Goal: Book appointment/travel/reservation

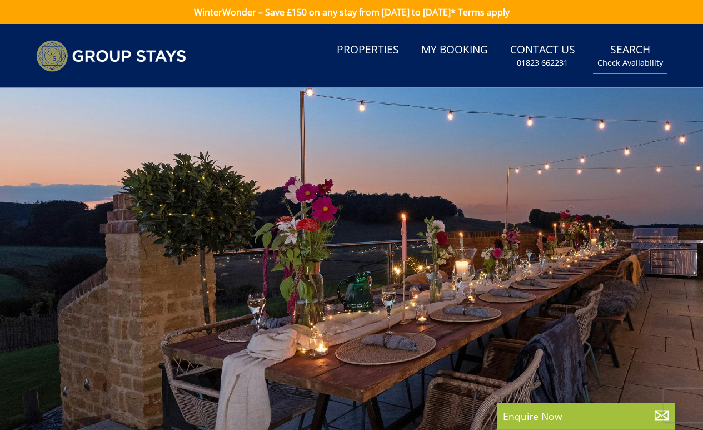
click at [638, 52] on link "Search Check Availability" at bounding box center [630, 56] width 74 height 36
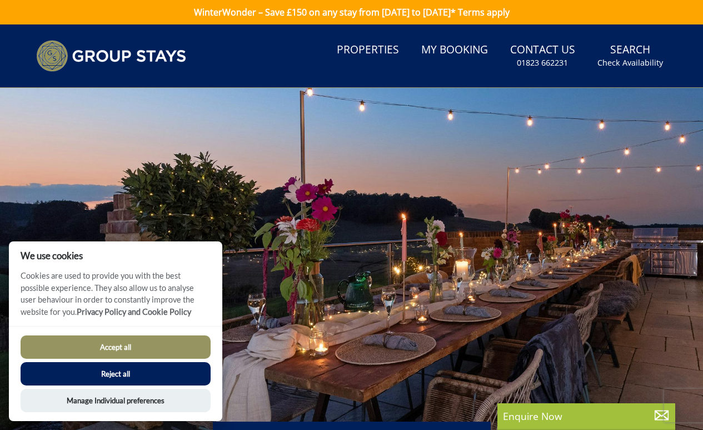
click at [107, 345] on button "Accept all" at bounding box center [116, 346] width 190 height 23
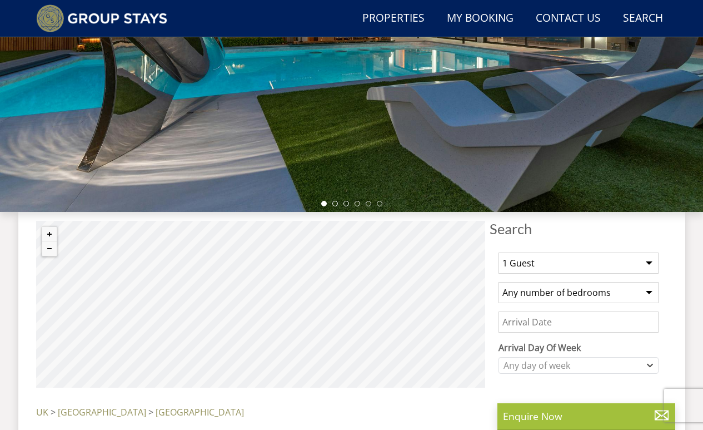
scroll to position [236, 0]
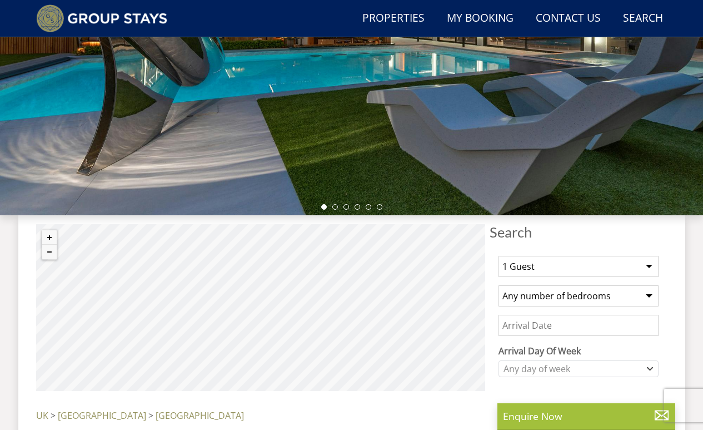
click at [542, 263] on select "1 Guest 2 Guests 3 Guests 4 Guests 5 Guests 6 Guests 7 Guests 8 Guests 9 Guests…" at bounding box center [578, 266] width 160 height 21
select select "9"
click at [498, 256] on select "1 Guest 2 Guests 3 Guests 4 Guests 5 Guests 6 Guests 7 Guests 8 Guests 9 Guests…" at bounding box center [578, 266] width 160 height 21
click at [566, 298] on select "Any number of bedrooms 3 Bedrooms 4 Bedrooms 5 Bedrooms 6 Bedrooms 7 Bedrooms 8…" at bounding box center [578, 295] width 160 height 21
select select "9"
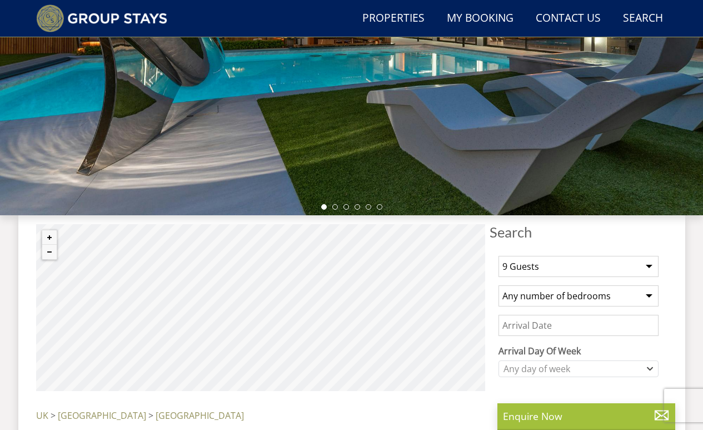
click at [498, 285] on select "Any number of bedrooms 3 Bedrooms 4 Bedrooms 5 Bedrooms 6 Bedrooms 7 Bedrooms 8…" at bounding box center [578, 295] width 160 height 21
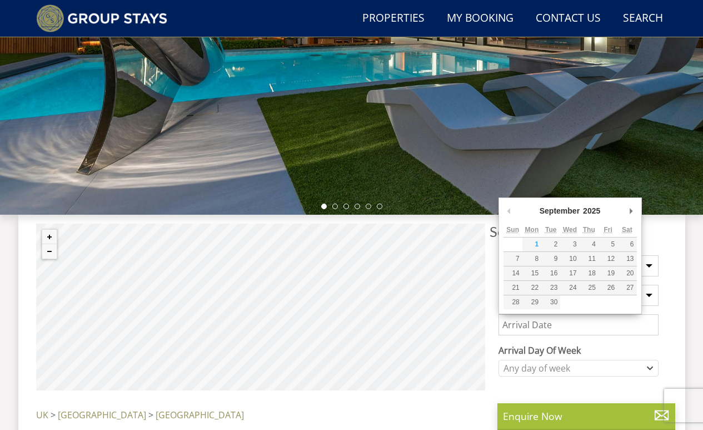
click at [573, 328] on input "Date" at bounding box center [578, 324] width 160 height 21
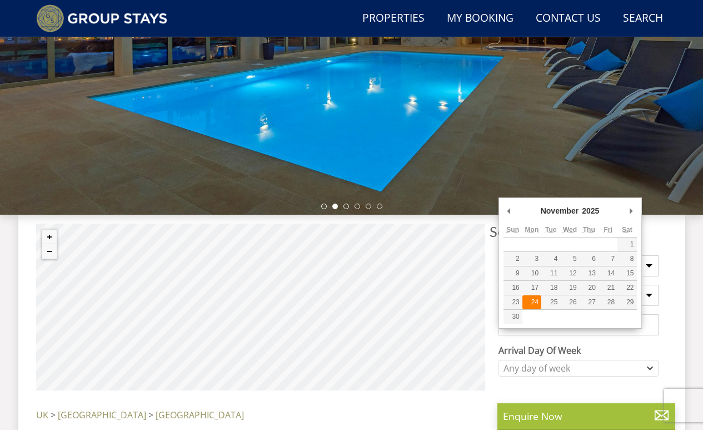
type input "[DATE]"
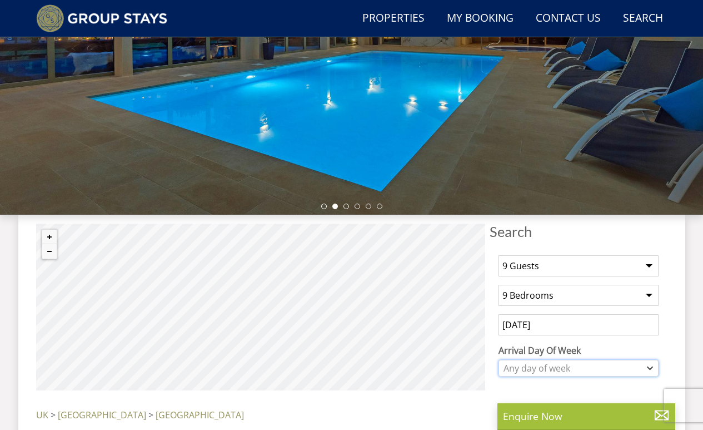
click at [556, 364] on div "Any day of week" at bounding box center [573, 368] width 144 height 12
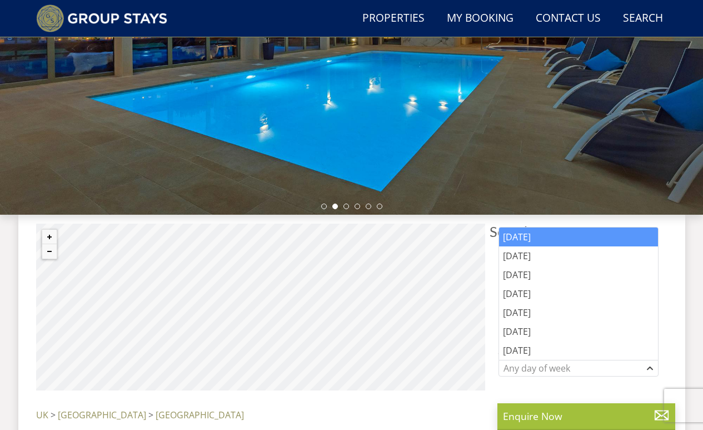
click at [543, 241] on div "[DATE]" at bounding box center [578, 236] width 159 height 19
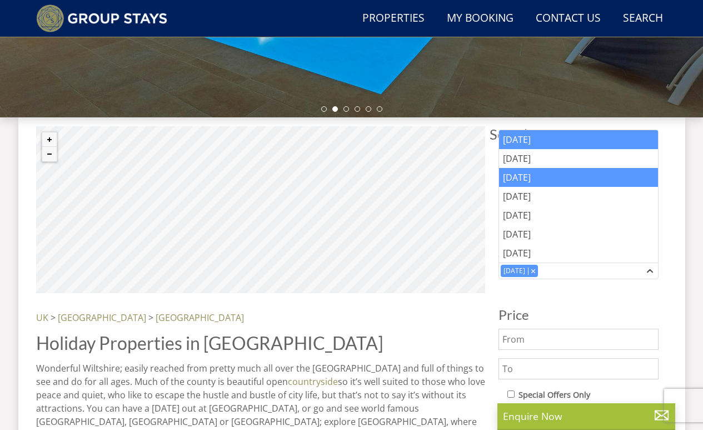
scroll to position [340, 0]
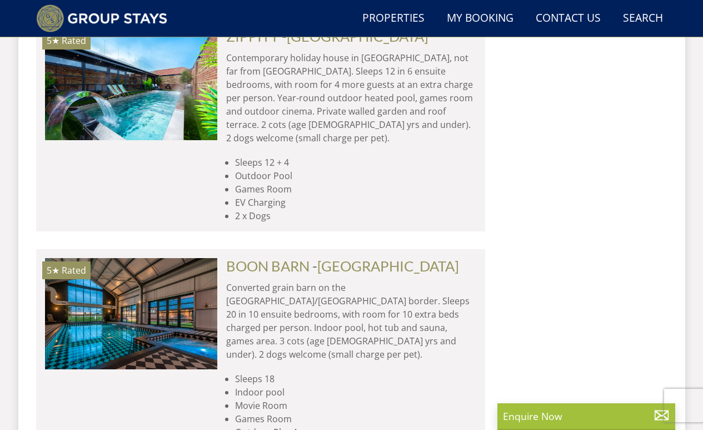
scroll to position [2390, 0]
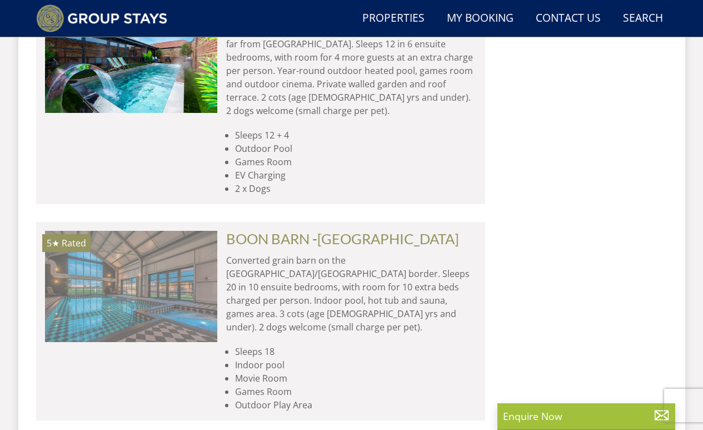
click at [183, 231] on img at bounding box center [131, 286] width 172 height 111
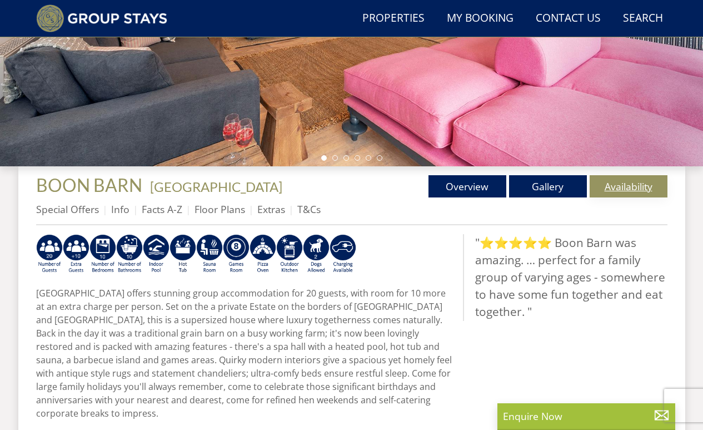
scroll to position [283, 0]
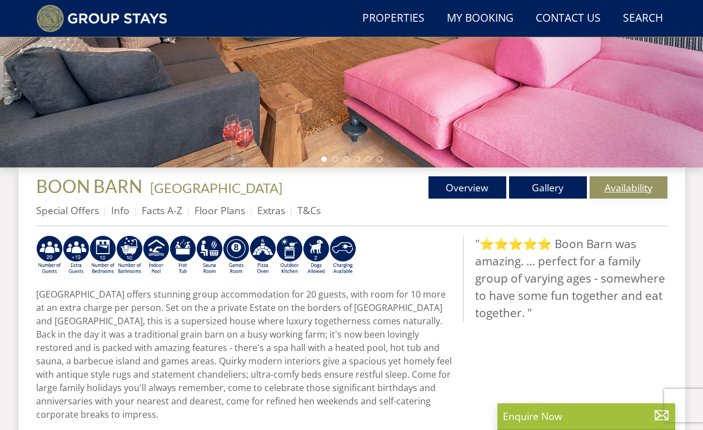
click at [637, 183] on link "Availability" at bounding box center [629, 187] width 78 height 22
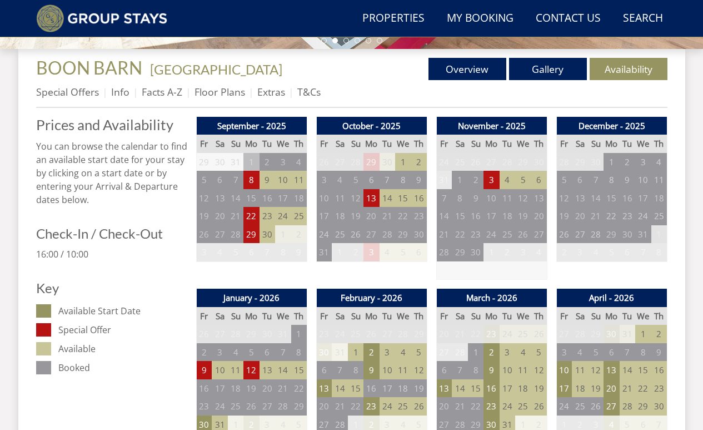
scroll to position [400, 0]
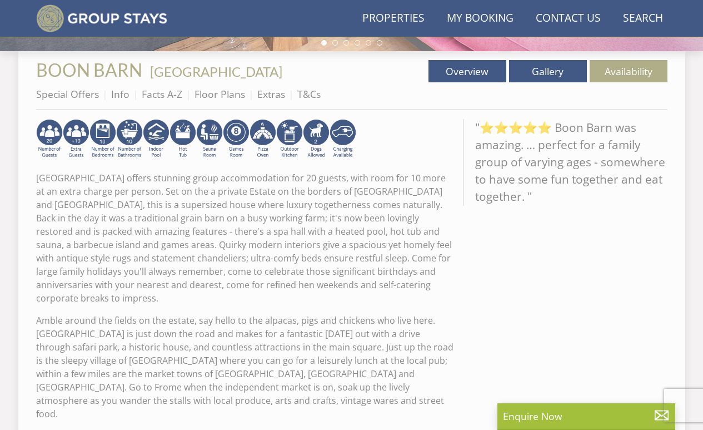
scroll to position [283, 0]
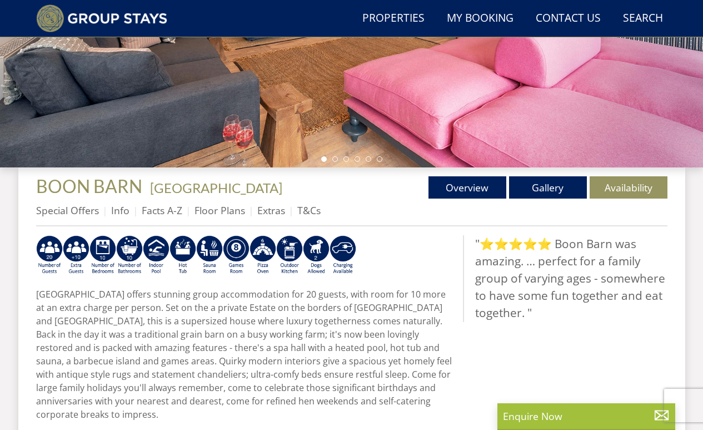
scroll to position [2390, 0]
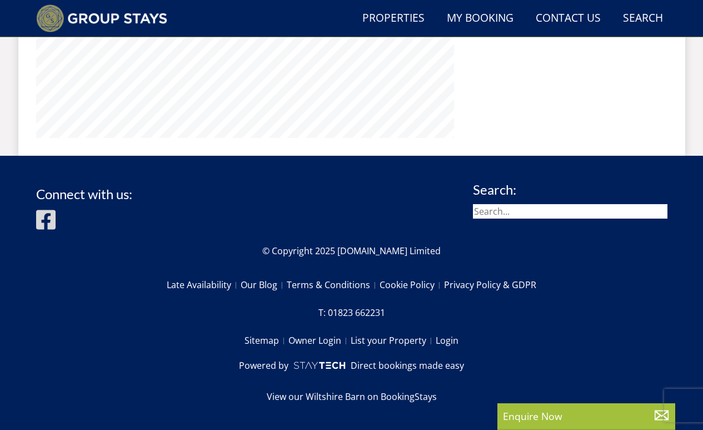
select select "9"
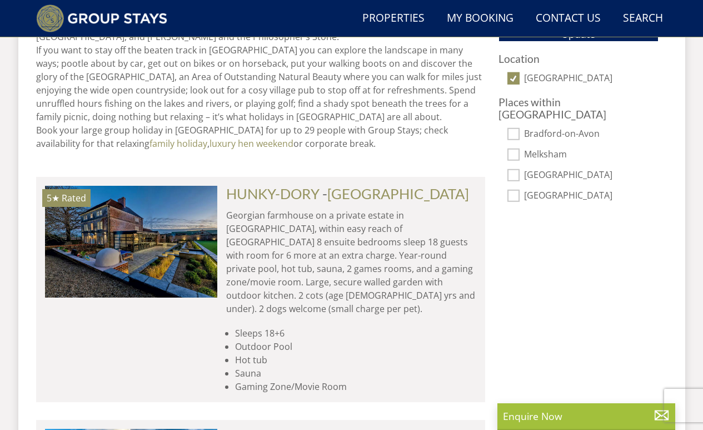
scroll to position [781, 0]
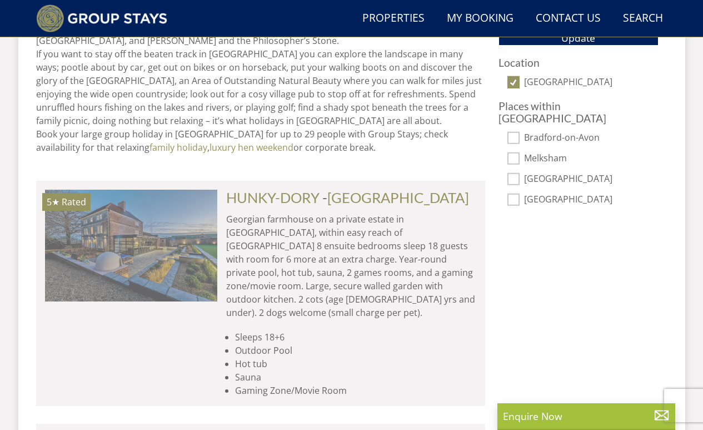
click at [154, 223] on img at bounding box center [131, 244] width 172 height 111
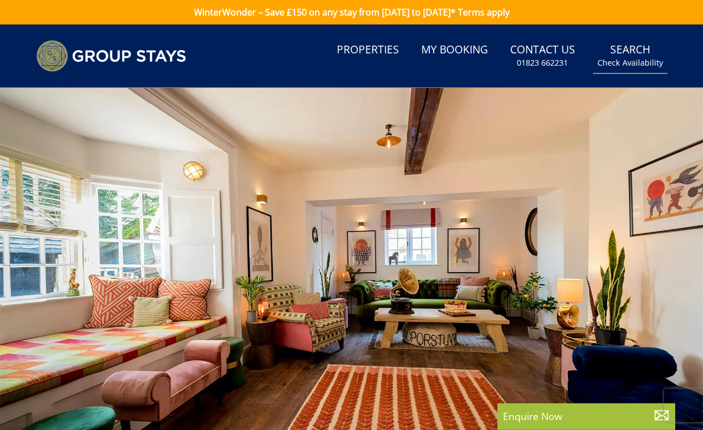
click at [615, 53] on link "Search Check Availability" at bounding box center [630, 56] width 74 height 36
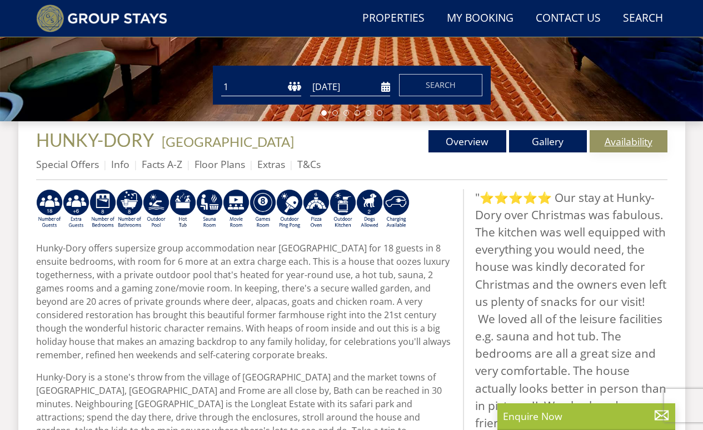
scroll to position [331, 0]
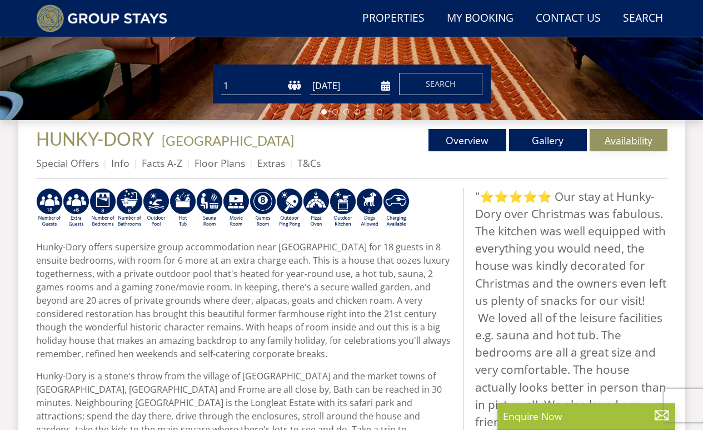
click at [640, 141] on link "Availability" at bounding box center [629, 140] width 78 height 22
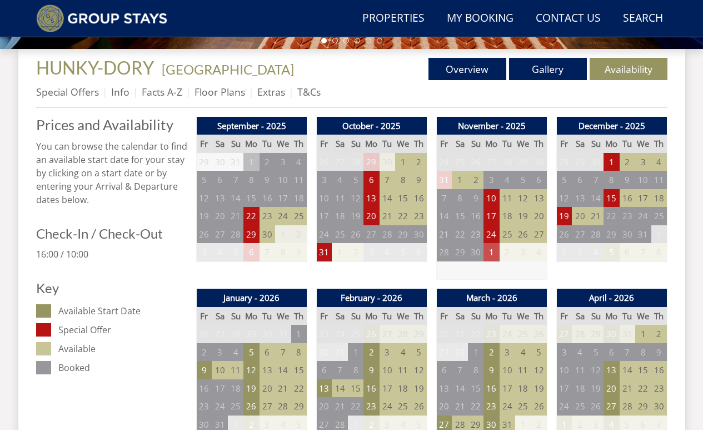
scroll to position [403, 0]
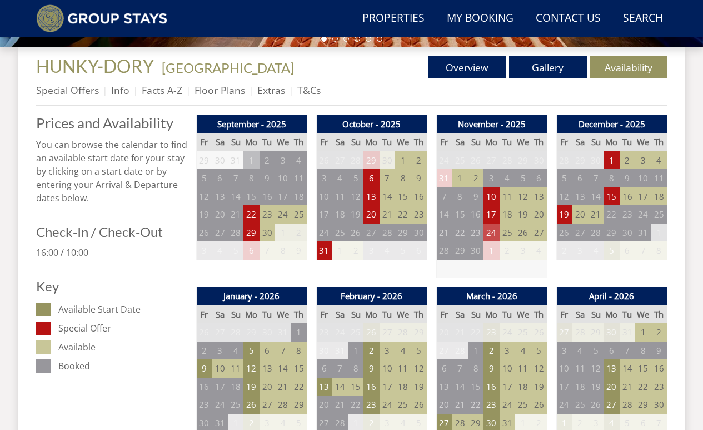
click at [495, 234] on td "24" at bounding box center [491, 232] width 16 height 18
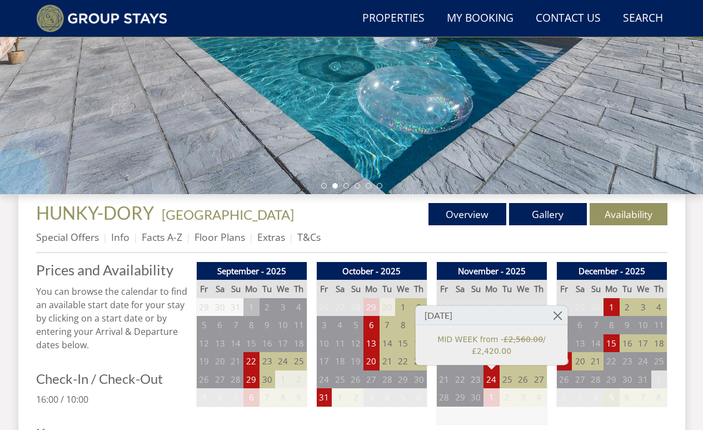
scroll to position [257, 0]
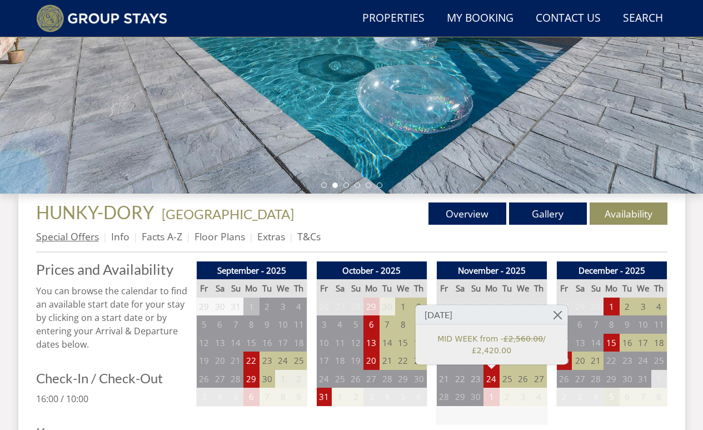
click at [64, 238] on link "Special Offers" at bounding box center [67, 235] width 63 height 13
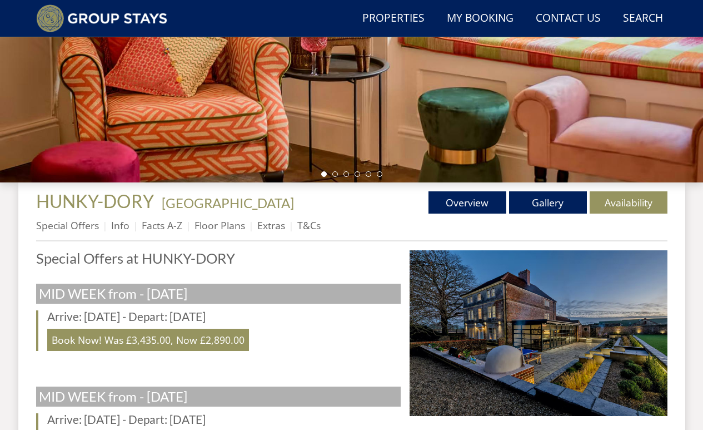
scroll to position [262, 0]
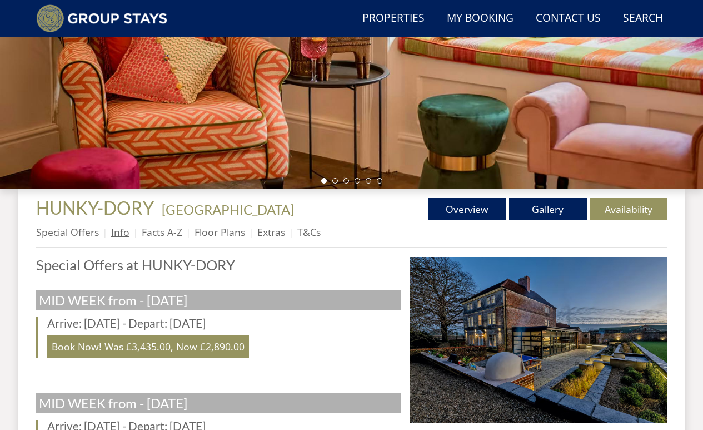
click at [117, 228] on link "Info" at bounding box center [120, 231] width 18 height 13
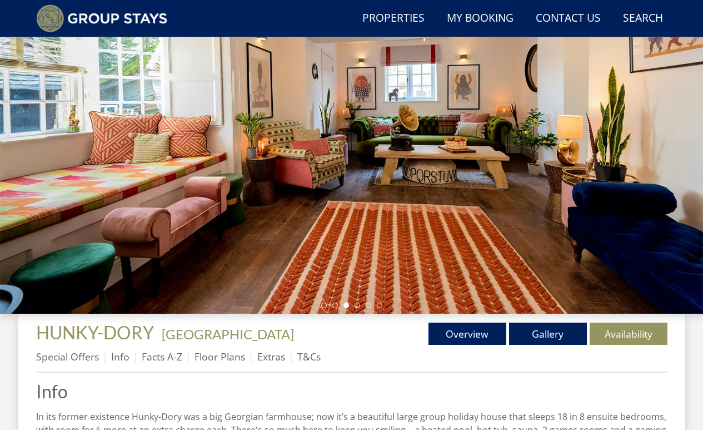
scroll to position [133, 0]
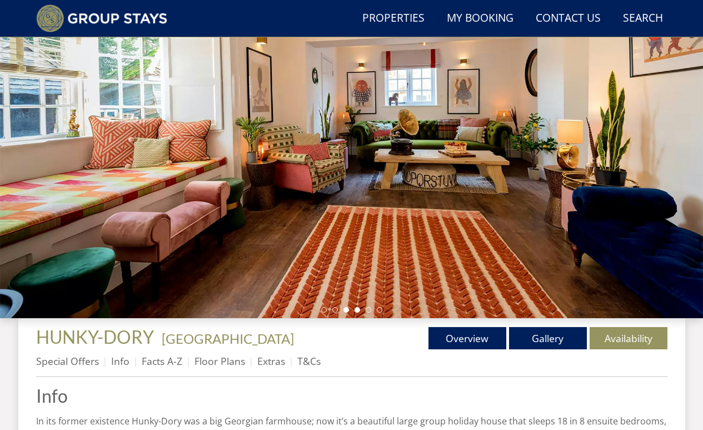
click at [356, 309] on li at bounding box center [358, 310] width 6 height 6
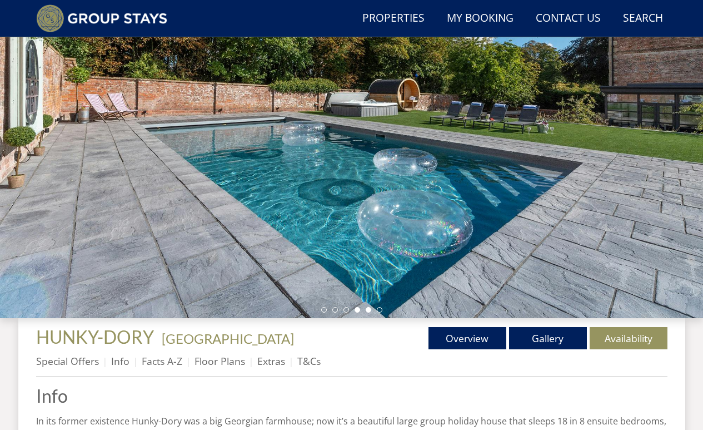
click at [370, 310] on li at bounding box center [369, 310] width 6 height 6
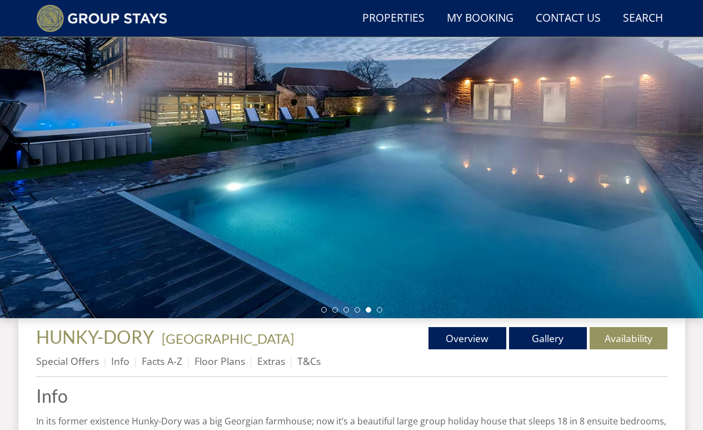
click at [383, 310] on div at bounding box center [351, 123] width 703 height 389
click at [380, 309] on li at bounding box center [380, 310] width 6 height 6
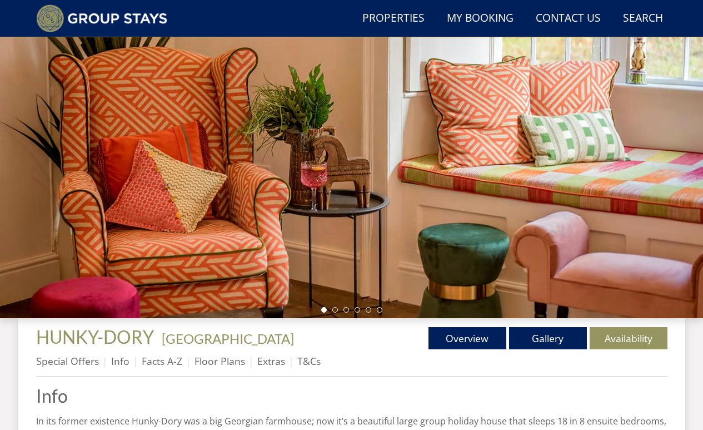
click at [325, 308] on li at bounding box center [324, 310] width 6 height 6
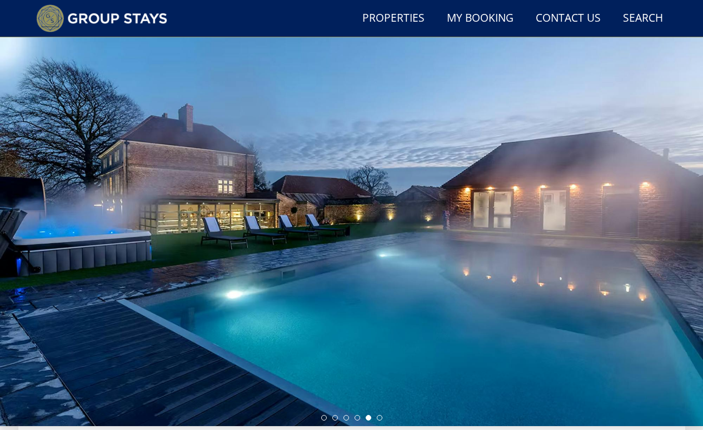
scroll to position [0, 0]
